Goal: Task Accomplishment & Management: Manage account settings

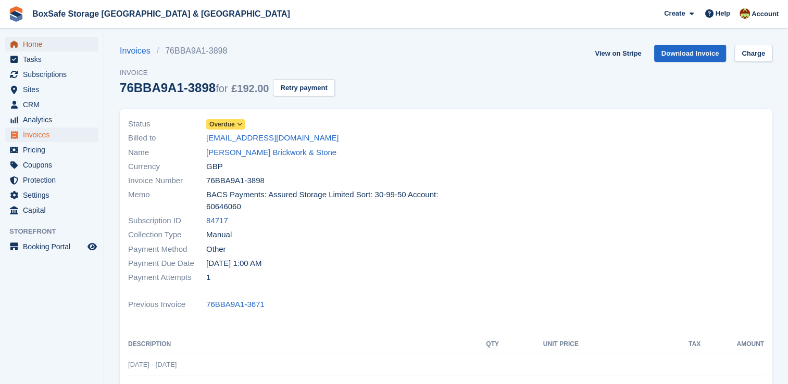
drag, startPoint x: 0, startPoint y: 0, endPoint x: 60, endPoint y: 44, distance: 74.9
click at [46, 41] on span "Home" at bounding box center [54, 44] width 62 height 15
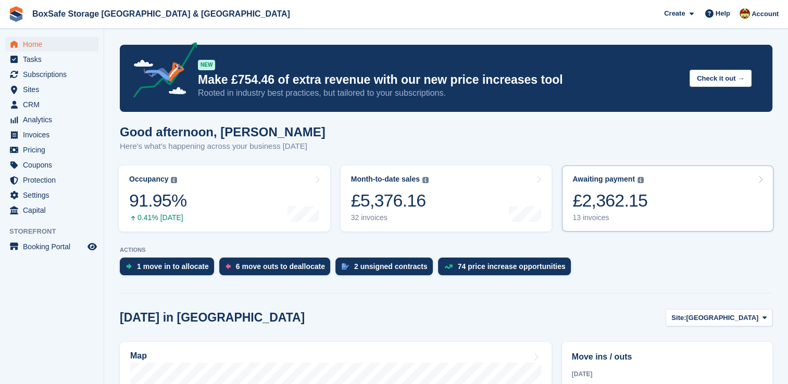
click at [656, 199] on link "Awaiting payment The total outstanding balance on all open invoices. £2,362.15 …" at bounding box center [667, 199] width 211 height 66
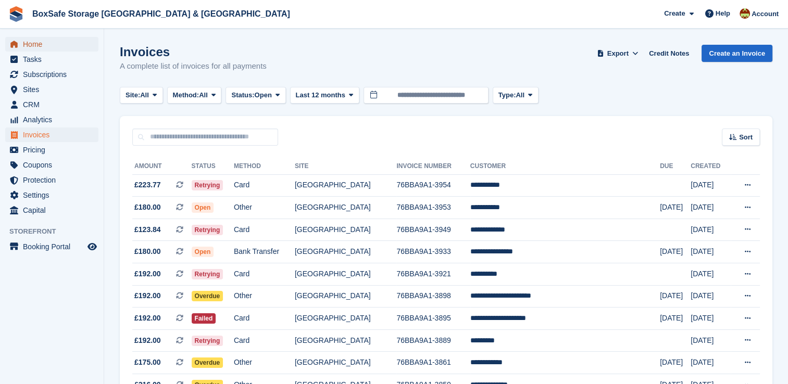
click at [30, 46] on span "Home" at bounding box center [54, 44] width 62 height 15
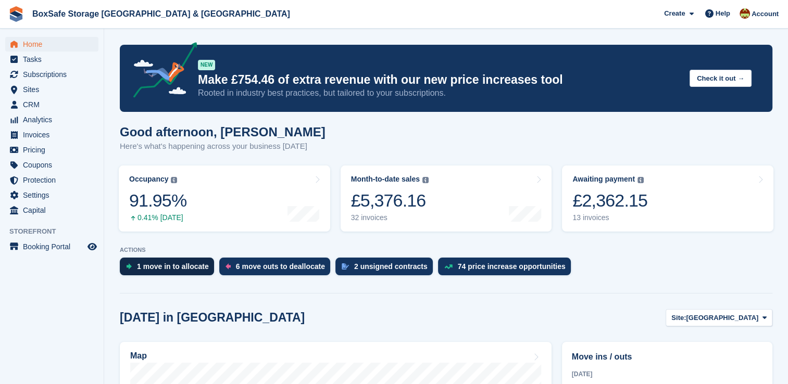
click at [162, 269] on div "1 move in to allocate" at bounding box center [173, 266] width 72 height 8
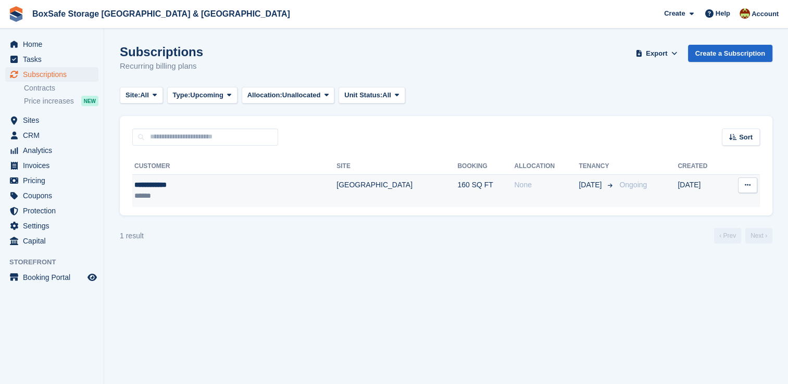
click at [336, 198] on td "[GEOGRAPHIC_DATA]" at bounding box center [396, 190] width 121 height 33
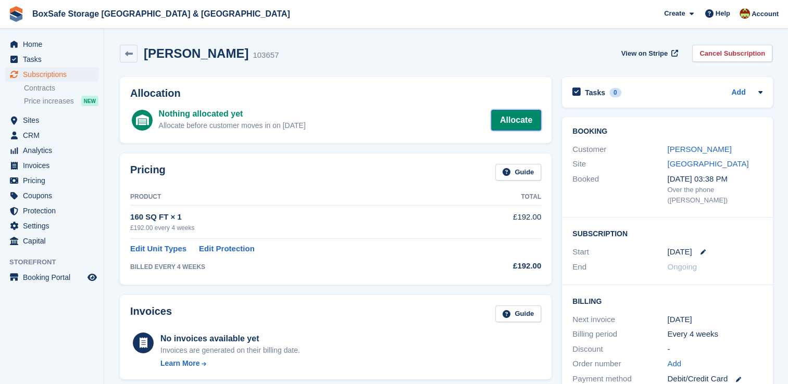
click at [498, 129] on link "Allocate" at bounding box center [516, 120] width 50 height 21
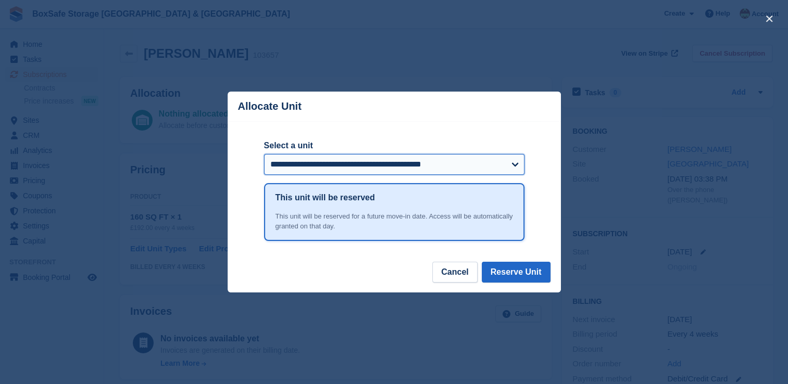
click at [354, 166] on select "**********" at bounding box center [394, 164] width 260 height 21
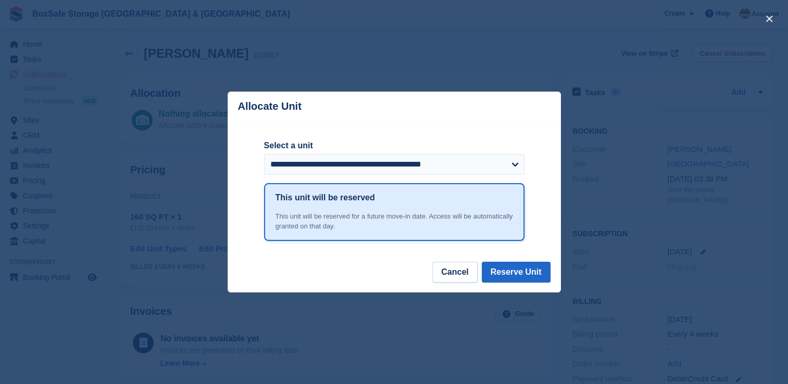
click at [384, 121] on header "Allocate Unit" at bounding box center [393, 107] width 333 height 30
click at [459, 278] on button "Cancel" at bounding box center [454, 272] width 45 height 21
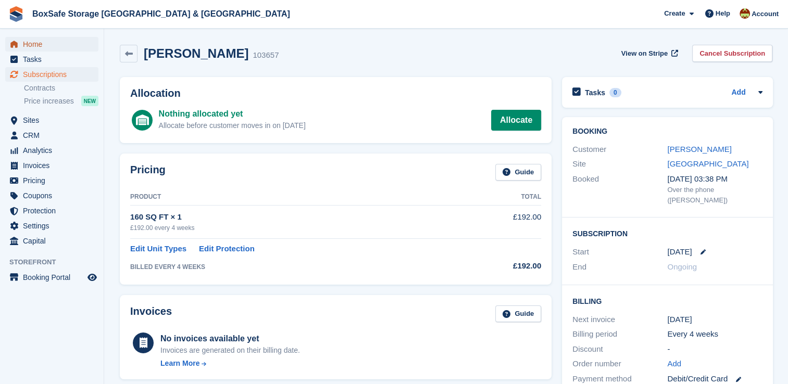
click at [41, 43] on span "Home" at bounding box center [54, 44] width 62 height 15
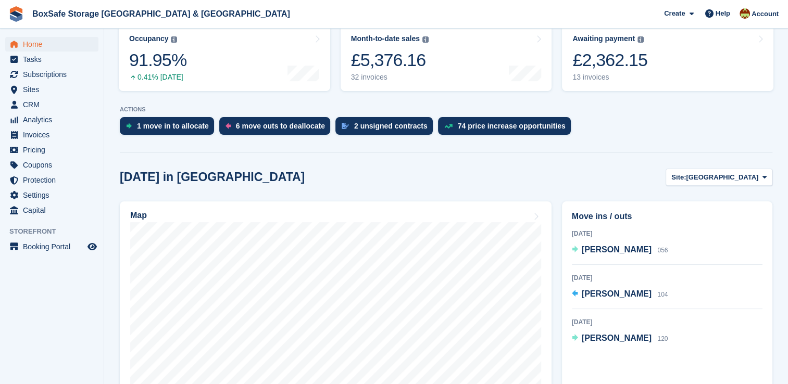
scroll to position [143, 0]
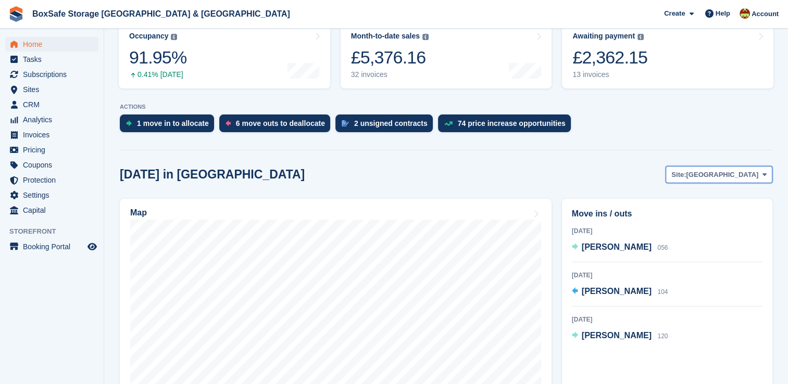
click at [739, 176] on span "[GEOGRAPHIC_DATA]" at bounding box center [722, 175] width 72 height 10
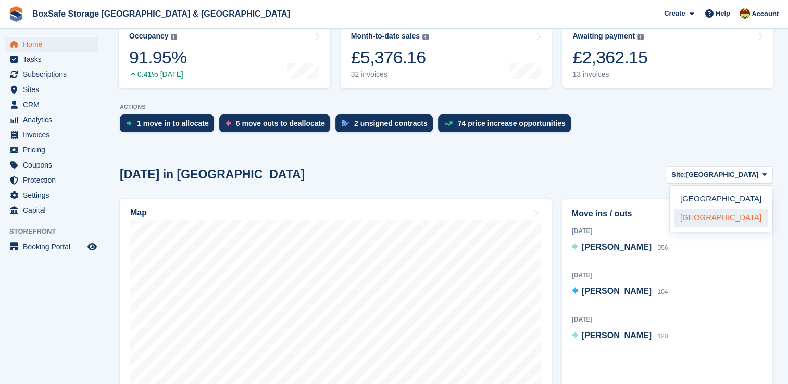
click at [712, 221] on link "[GEOGRAPHIC_DATA]" at bounding box center [721, 218] width 94 height 19
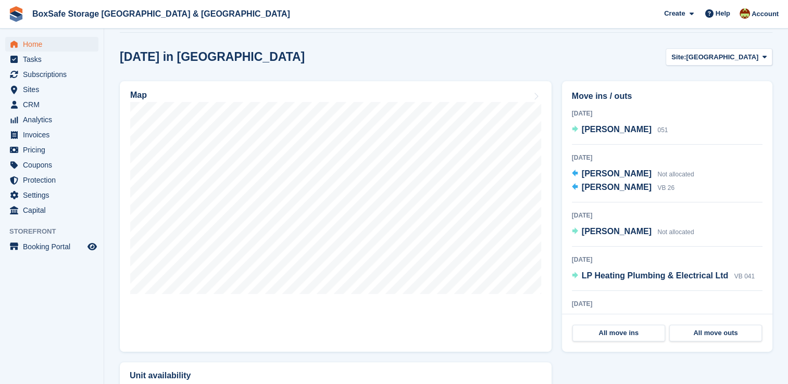
scroll to position [267, 0]
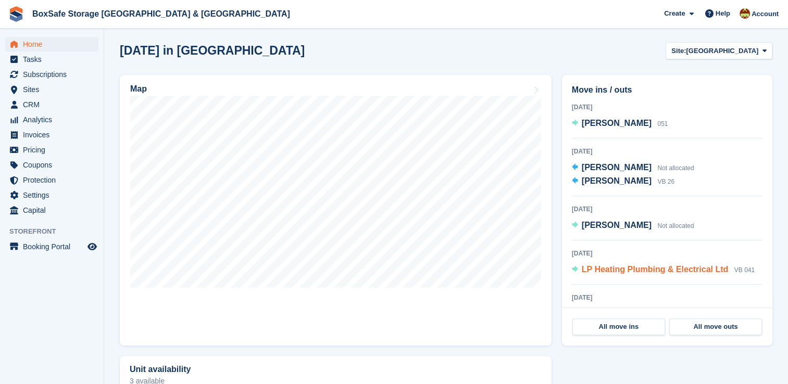
click at [625, 269] on span "LP Heating Plumbing & Electrical Ltd" at bounding box center [654, 269] width 147 height 9
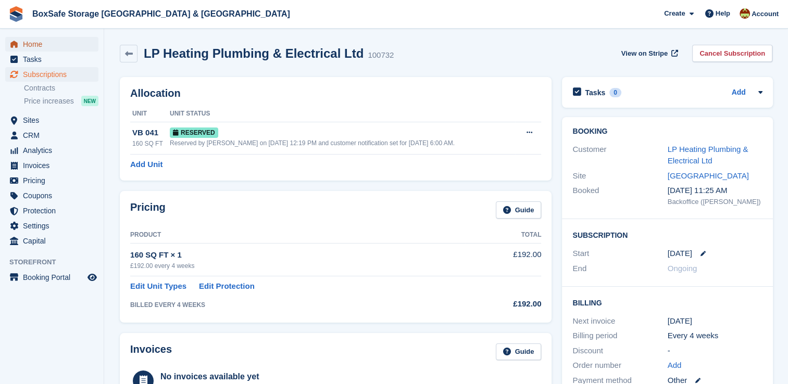
click at [79, 47] on span "Home" at bounding box center [54, 44] width 62 height 15
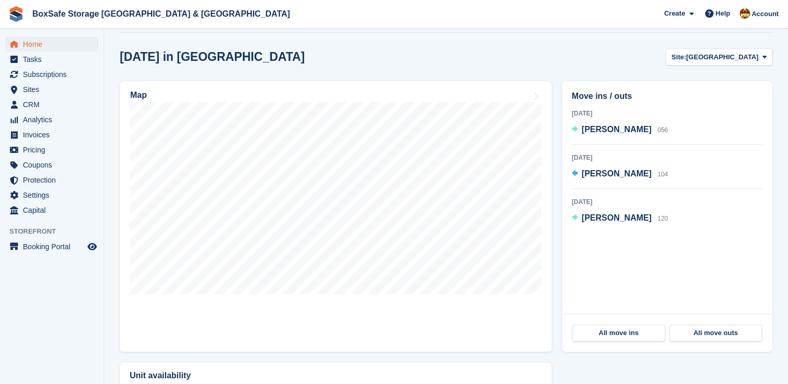
scroll to position [244, 0]
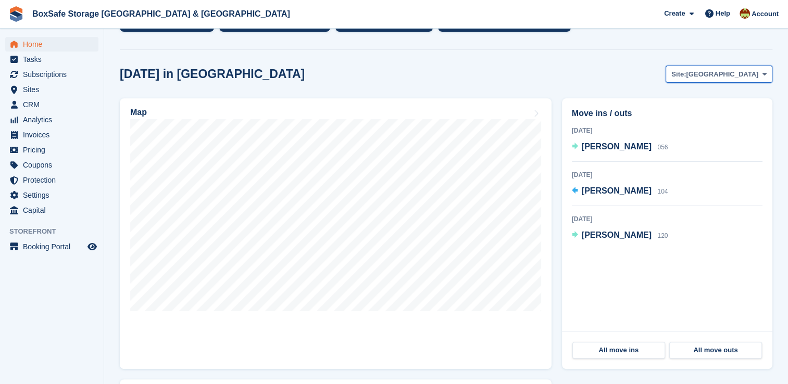
click at [739, 81] on button "Site: [GEOGRAPHIC_DATA]" at bounding box center [718, 74] width 107 height 17
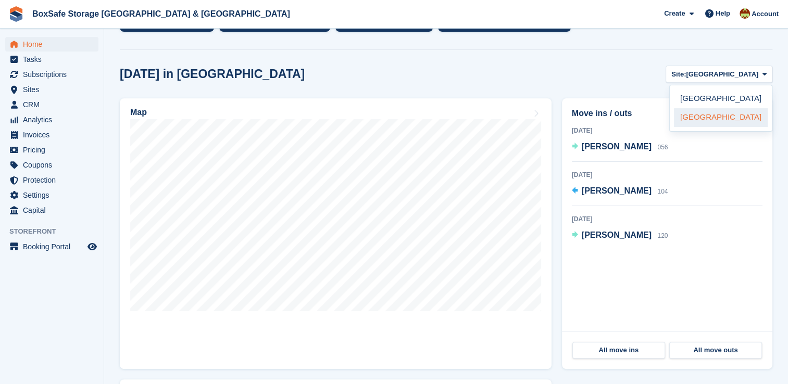
click at [725, 117] on link "[GEOGRAPHIC_DATA]" at bounding box center [721, 117] width 94 height 19
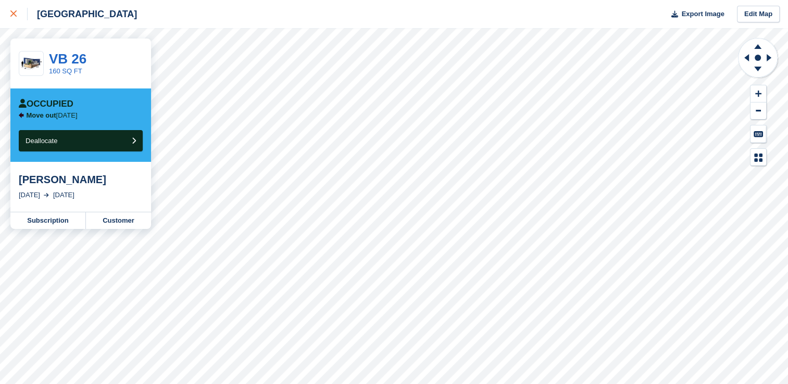
click at [15, 14] on icon at bounding box center [13, 13] width 6 height 6
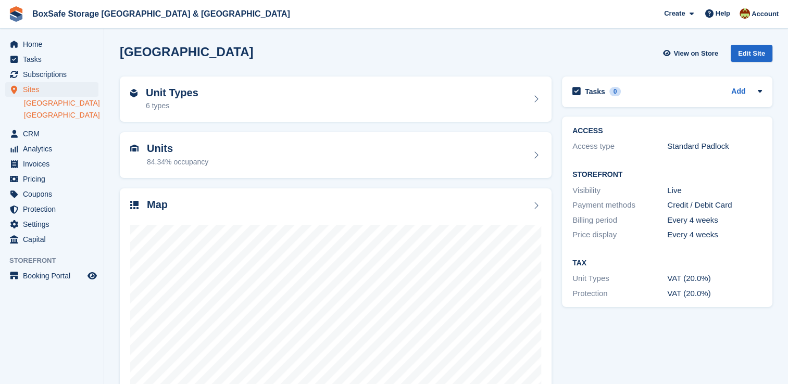
click at [53, 107] on link "[GEOGRAPHIC_DATA]" at bounding box center [61, 103] width 74 height 10
click at [54, 115] on link "[GEOGRAPHIC_DATA]" at bounding box center [61, 115] width 74 height 10
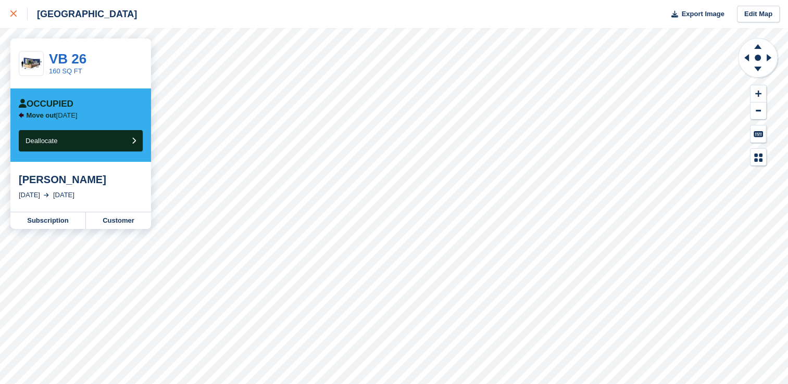
click at [19, 17] on div at bounding box center [18, 14] width 17 height 12
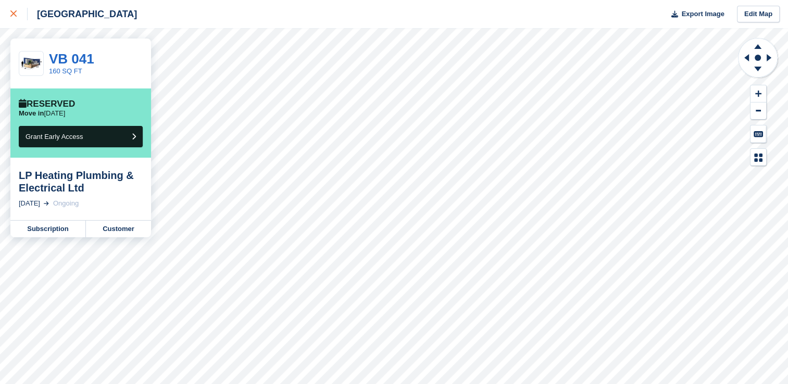
click at [17, 20] on div at bounding box center [18, 14] width 17 height 12
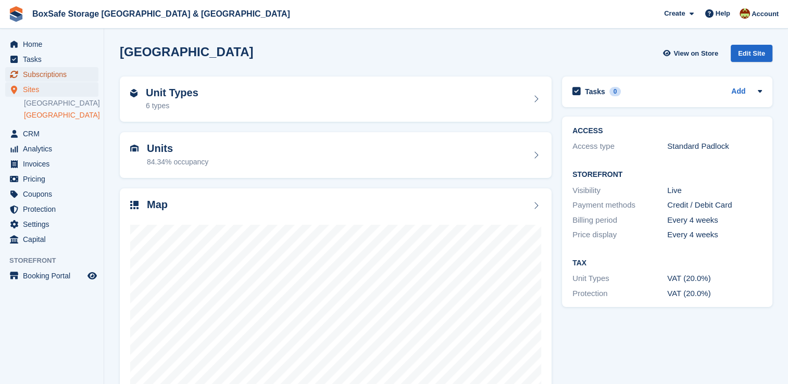
click at [54, 72] on span "Subscriptions" at bounding box center [54, 74] width 62 height 15
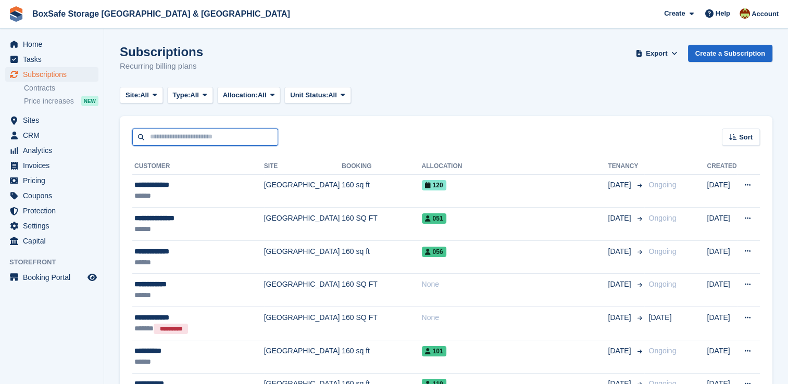
click at [185, 140] on input "text" at bounding box center [205, 137] width 146 height 17
type input "***"
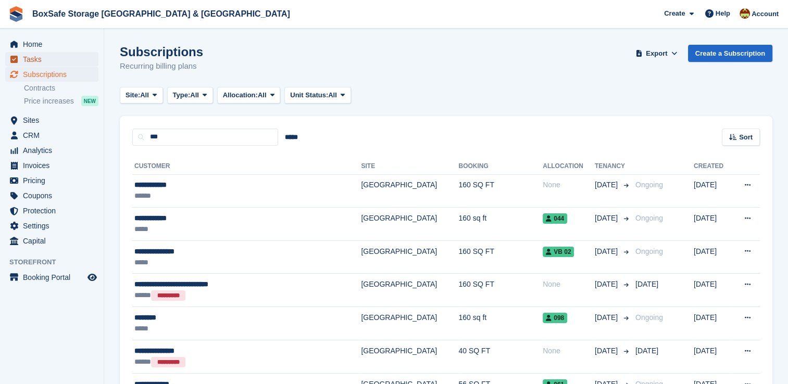
click at [50, 52] on span "Tasks" at bounding box center [54, 59] width 62 height 15
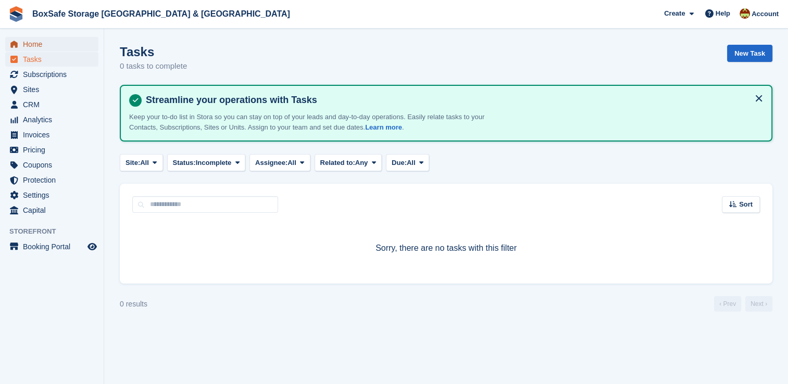
click at [44, 39] on span "Home" at bounding box center [54, 44] width 62 height 15
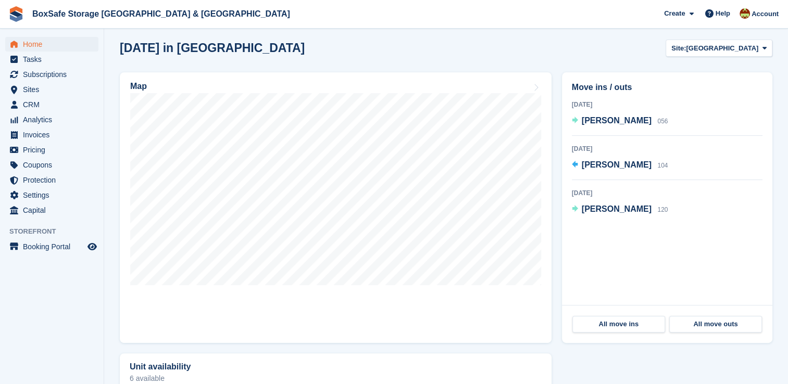
scroll to position [271, 0]
click at [47, 84] on span "Sites" at bounding box center [54, 89] width 62 height 15
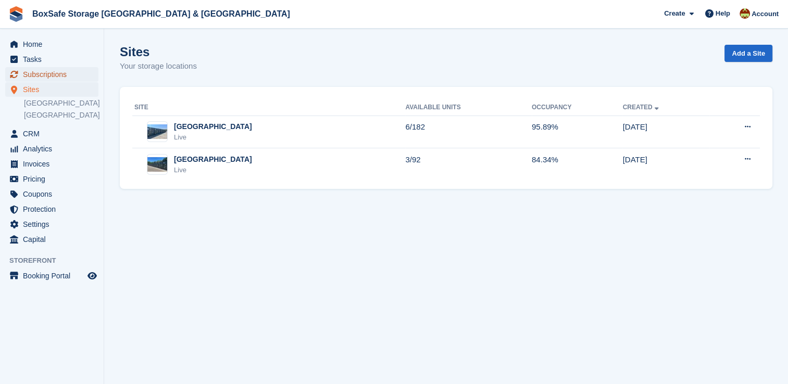
click at [50, 77] on span "Subscriptions" at bounding box center [54, 74] width 62 height 15
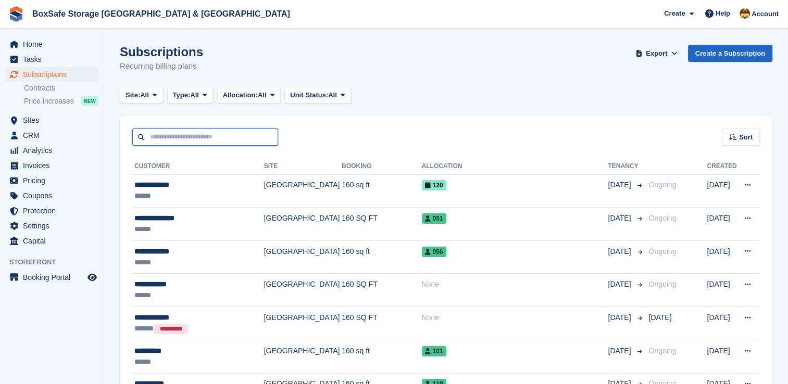
click at [201, 135] on input "text" at bounding box center [205, 137] width 146 height 17
type input "***"
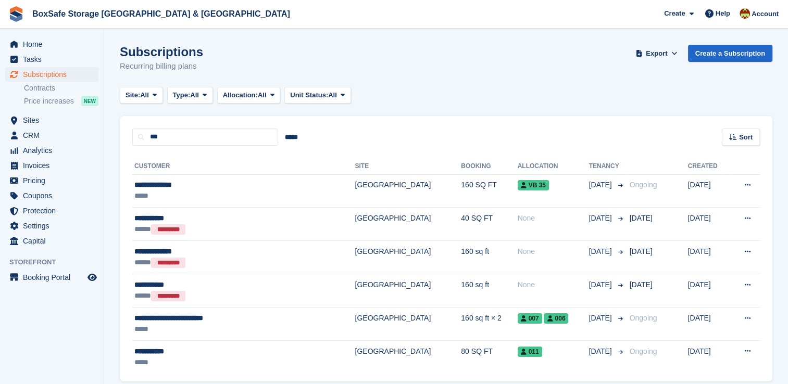
scroll to position [40, 0]
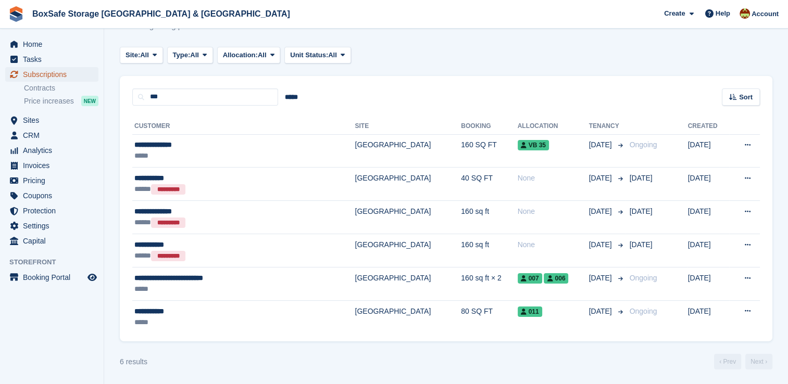
click at [73, 77] on span "Subscriptions" at bounding box center [54, 74] width 62 height 15
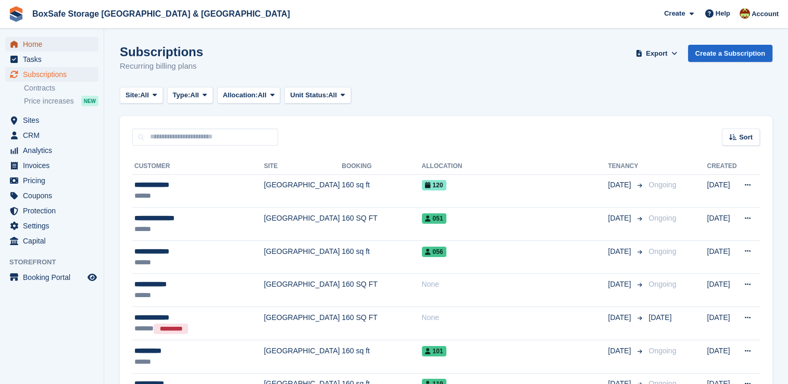
click at [55, 41] on span "Home" at bounding box center [54, 44] width 62 height 15
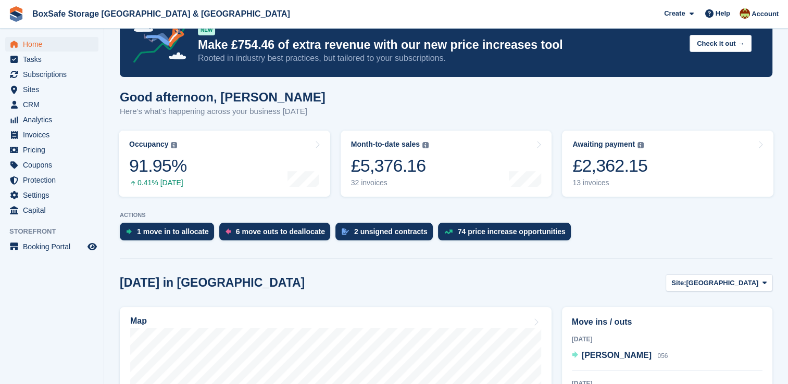
scroll to position [39, 0]
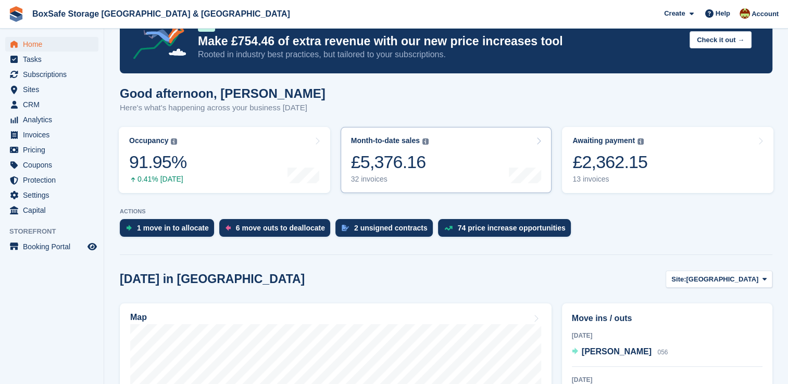
click at [446, 161] on link "Month-to-date sales The sum of all finalised invoices generated this month to d…" at bounding box center [445, 160] width 211 height 66
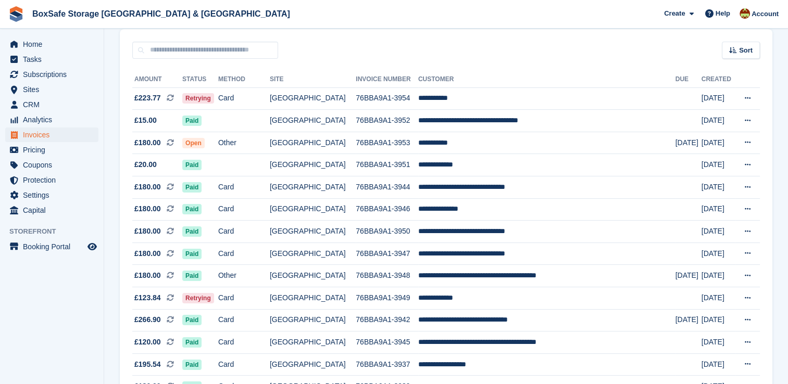
scroll to position [90, 0]
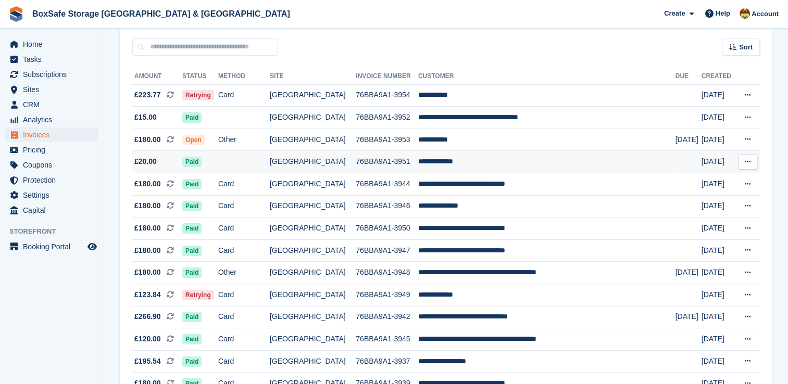
click at [504, 168] on td "**********" at bounding box center [546, 162] width 257 height 22
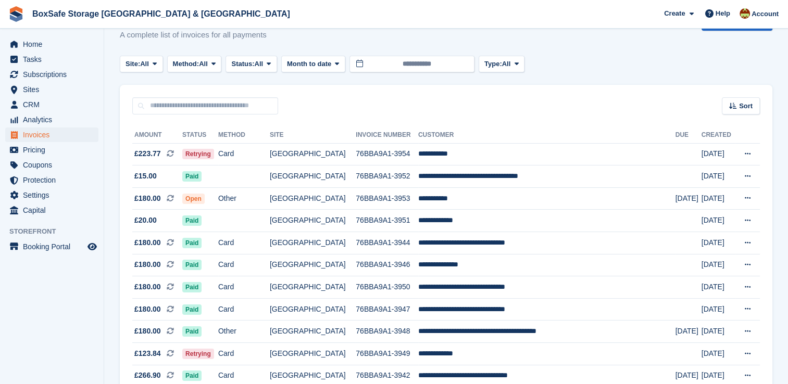
scroll to position [28, 0]
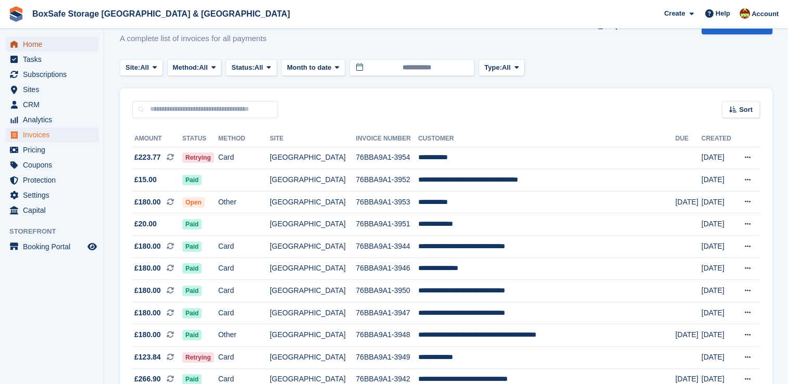
click at [60, 50] on span "Home" at bounding box center [54, 44] width 62 height 15
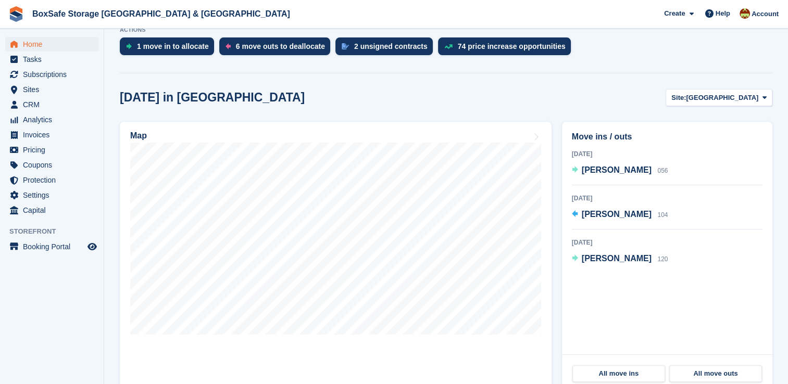
scroll to position [224, 0]
